Goal: Task Accomplishment & Management: Manage account settings

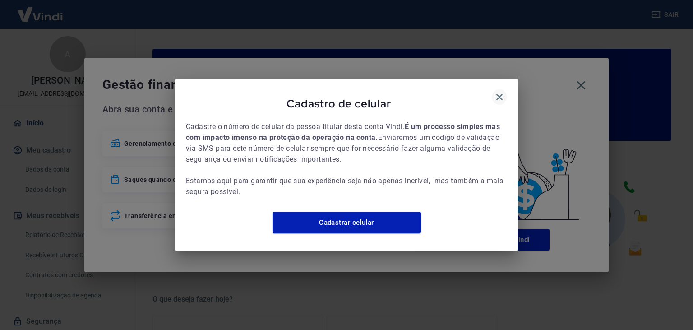
click at [503, 96] on icon "button" at bounding box center [499, 97] width 11 height 11
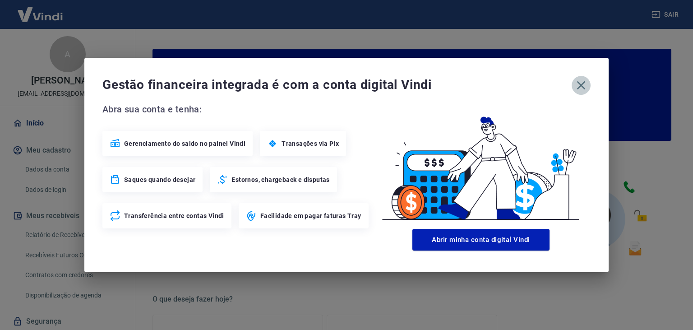
click at [579, 83] on icon "button" at bounding box center [581, 85] width 9 height 9
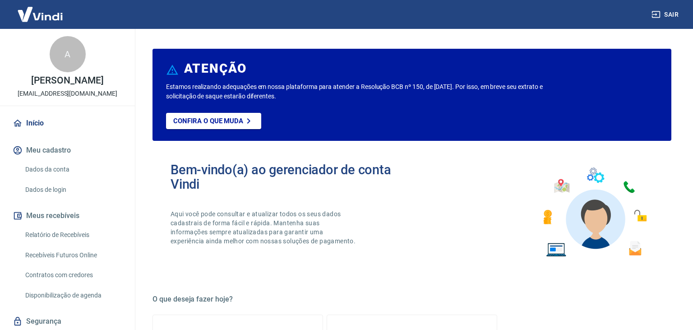
click at [93, 252] on link "Recebíveis Futuros Online" at bounding box center [73, 255] width 102 height 18
click at [69, 235] on link "Relatório de Recebíveis" at bounding box center [73, 235] width 102 height 18
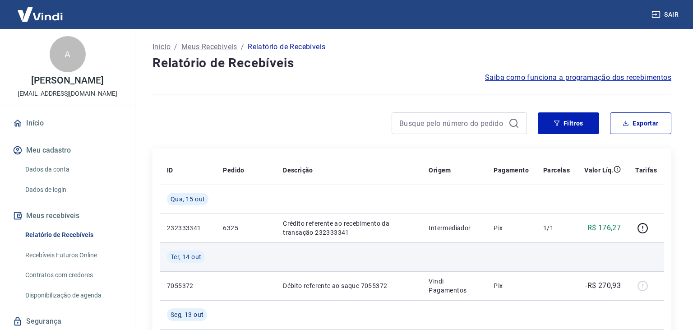
scroll to position [286, 0]
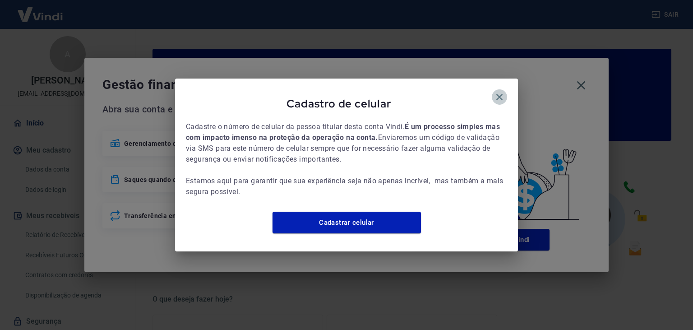
click at [501, 94] on icon "button" at bounding box center [499, 97] width 6 height 6
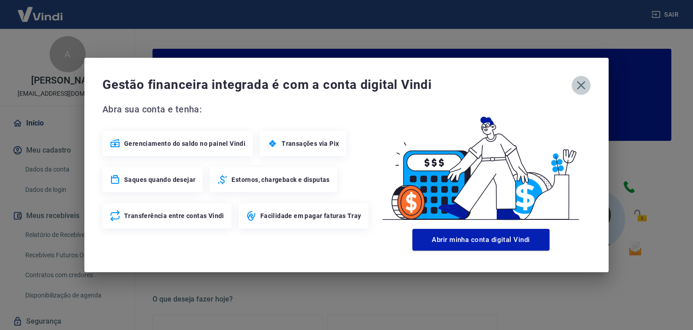
click at [583, 85] on icon "button" at bounding box center [581, 85] width 14 height 14
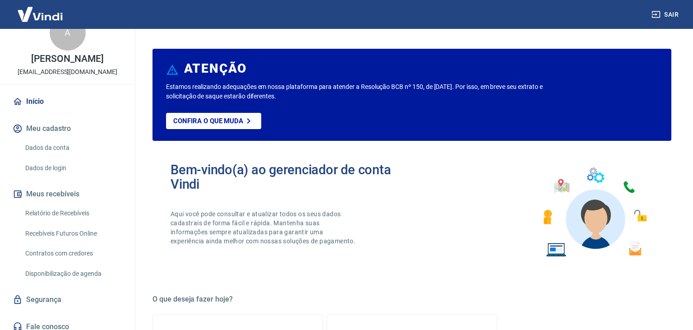
scroll to position [28, 0]
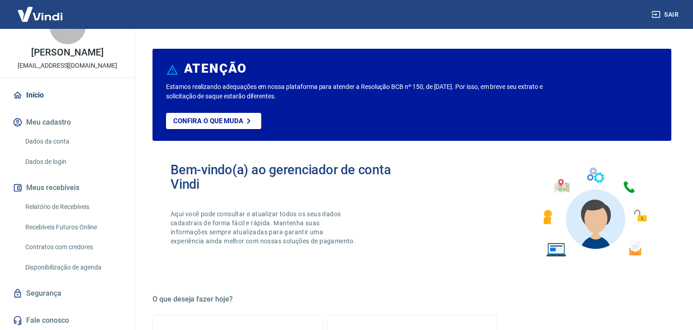
click at [69, 209] on link "Relatório de Recebíveis" at bounding box center [73, 207] width 102 height 18
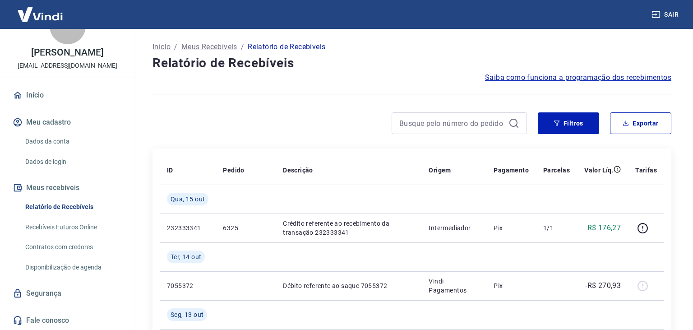
click at [78, 218] on link "Recebíveis Futuros Online" at bounding box center [73, 227] width 102 height 18
